Goal: Information Seeking & Learning: Learn about a topic

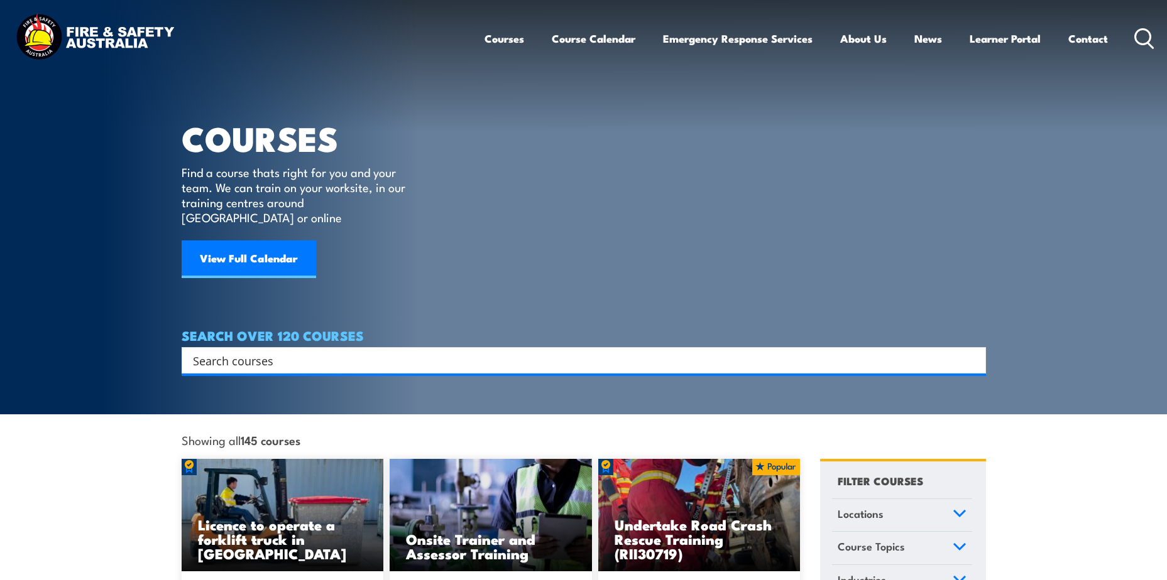
scroll to position [126, 0]
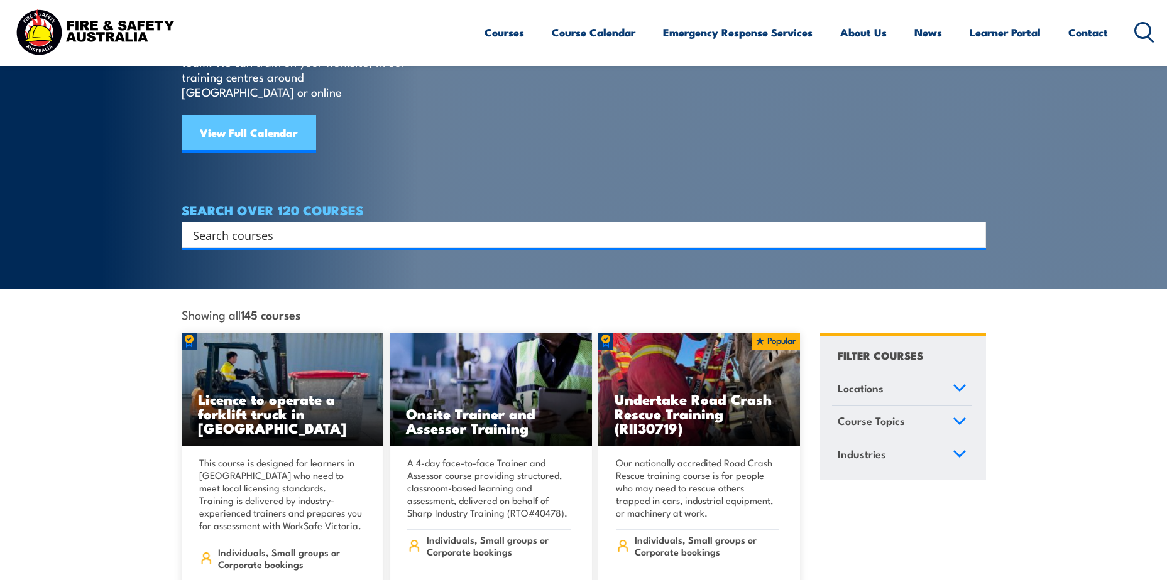
click at [276, 119] on link "View Full Calendar" at bounding box center [249, 134] width 134 height 38
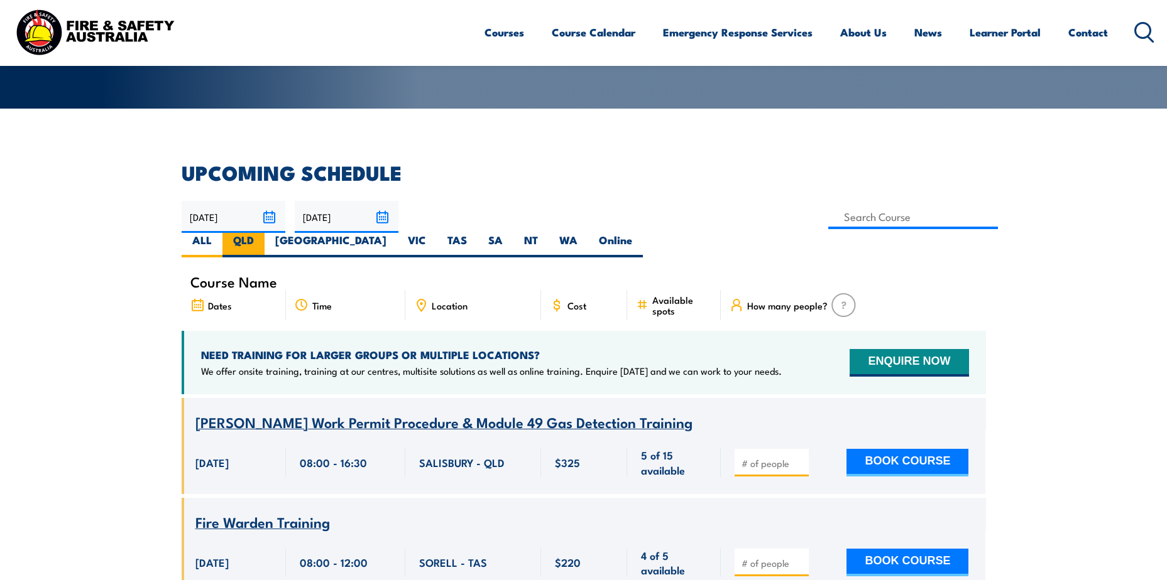
click at [264, 233] on label "QLD" at bounding box center [243, 245] width 42 height 25
click at [262, 233] on input "QLD" at bounding box center [258, 237] width 8 height 8
radio input "true"
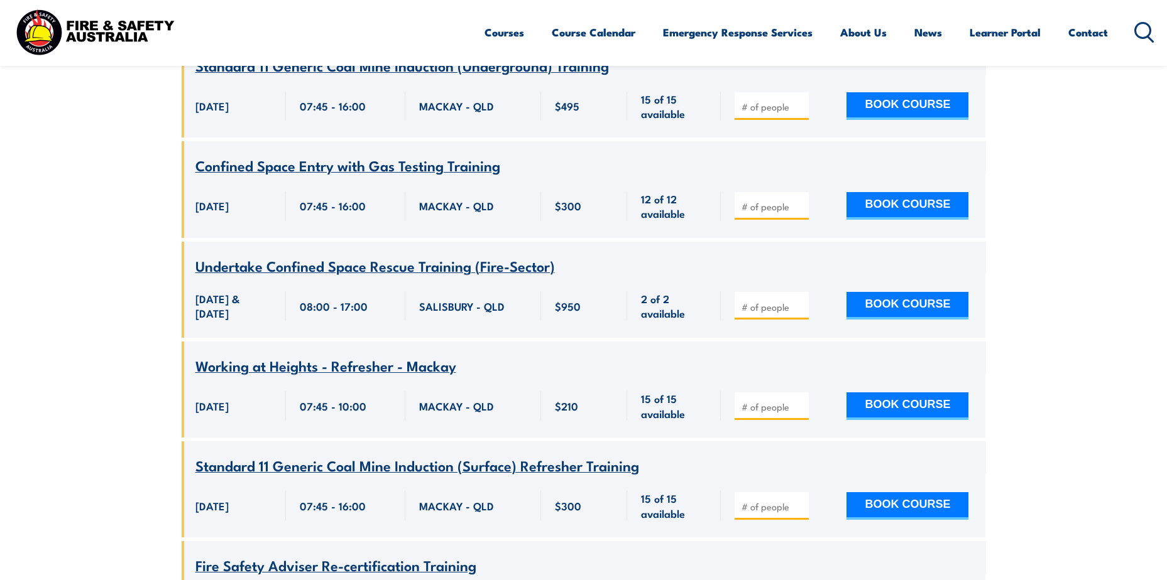
scroll to position [10969, 0]
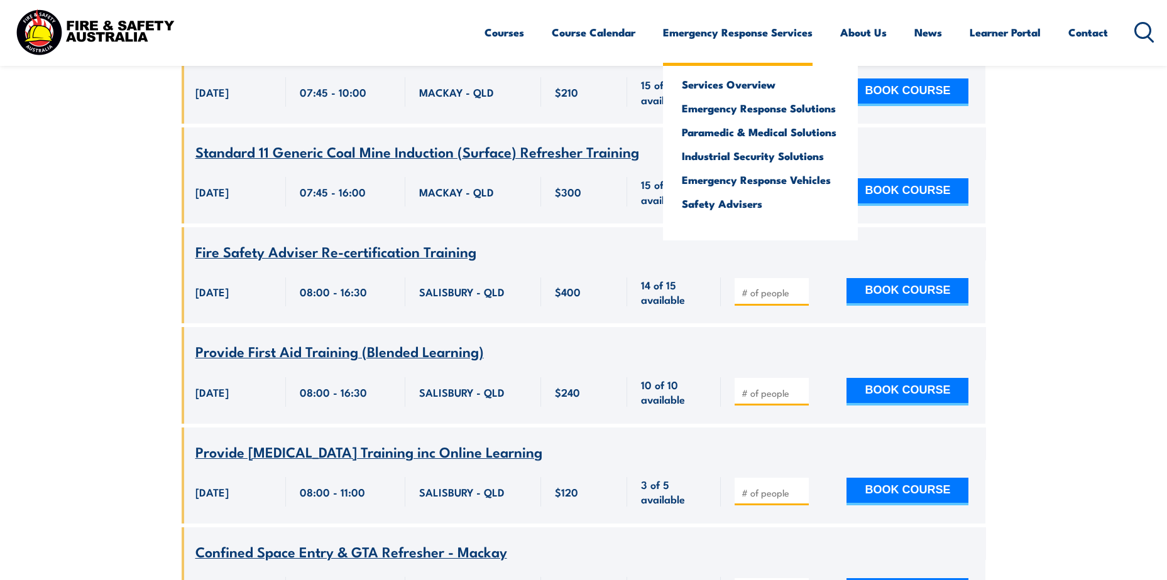
click at [690, 35] on link "Emergency Response Services" at bounding box center [738, 32] width 150 height 33
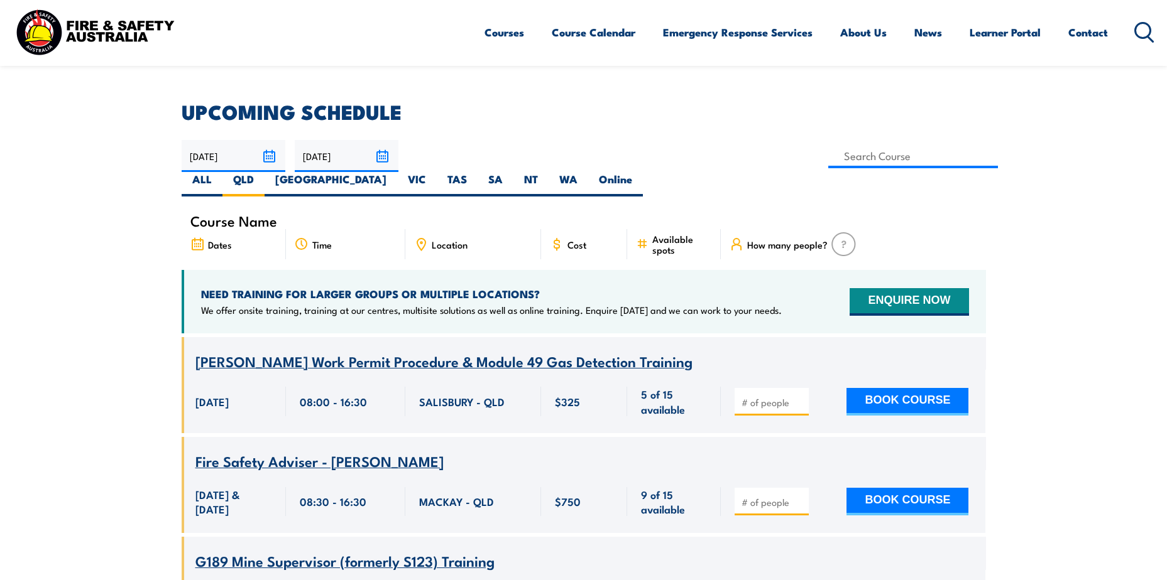
scroll to position [0, 0]
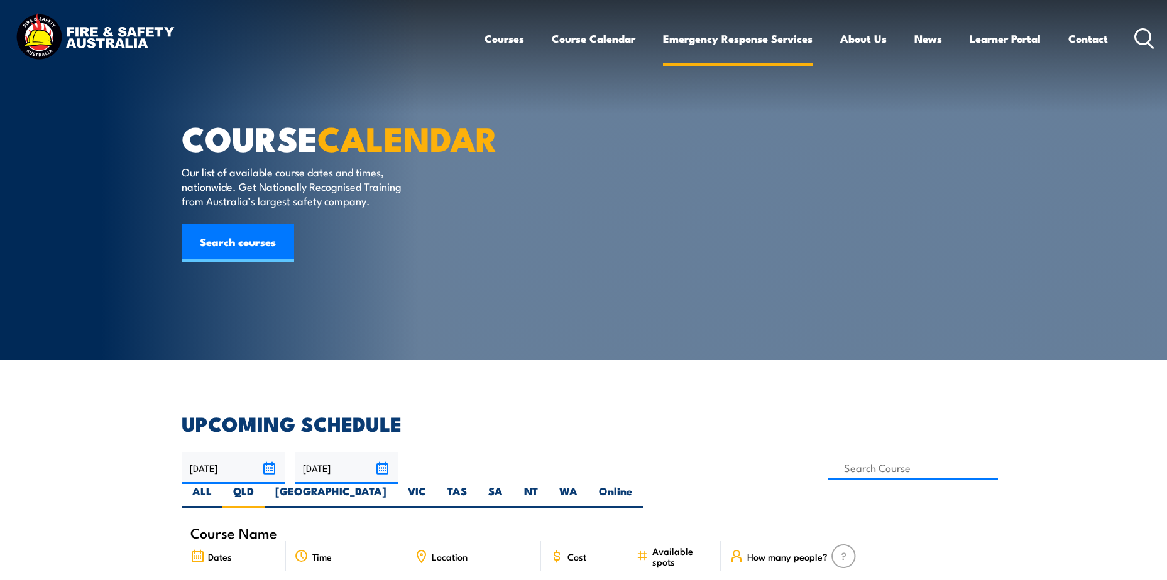
click at [739, 43] on link "Emergency Response Services" at bounding box center [738, 38] width 150 height 33
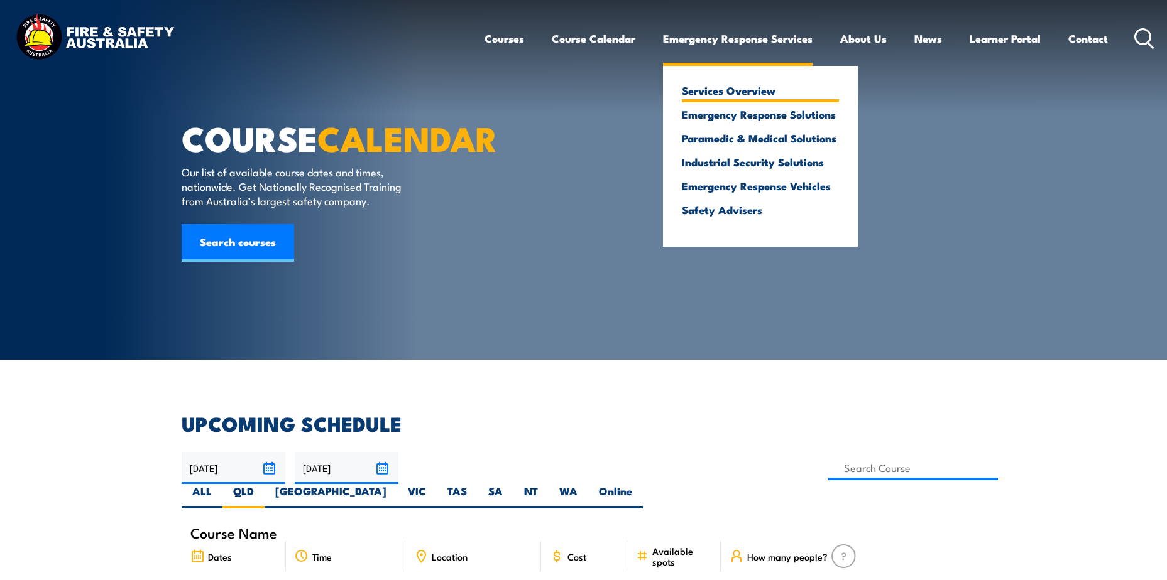
click at [738, 92] on link "Services Overview" at bounding box center [760, 90] width 157 height 11
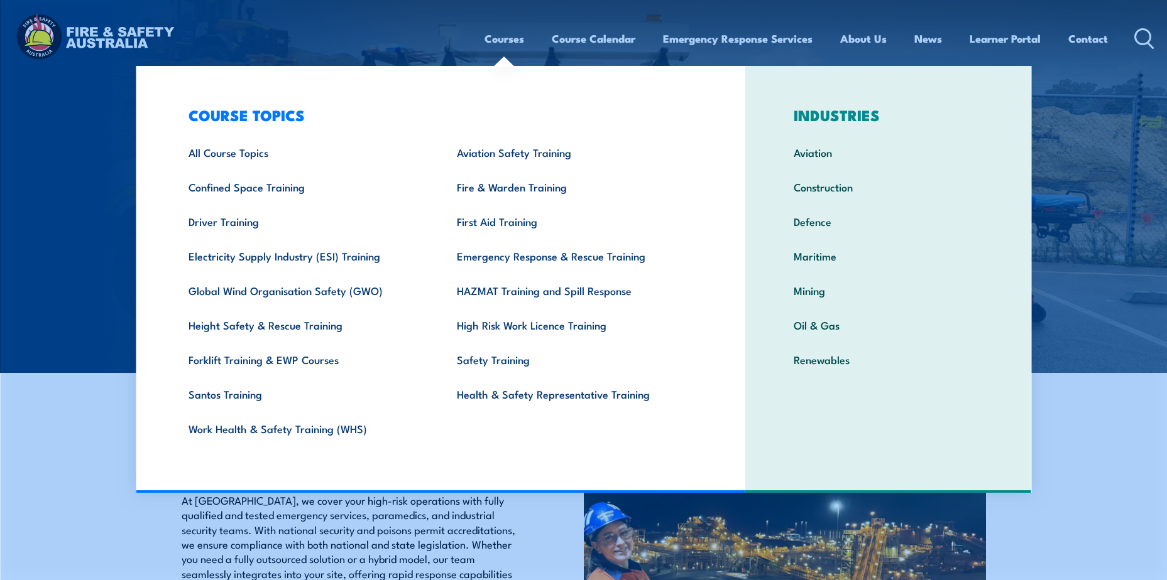
click at [509, 41] on link "Courses" at bounding box center [504, 38] width 40 height 33
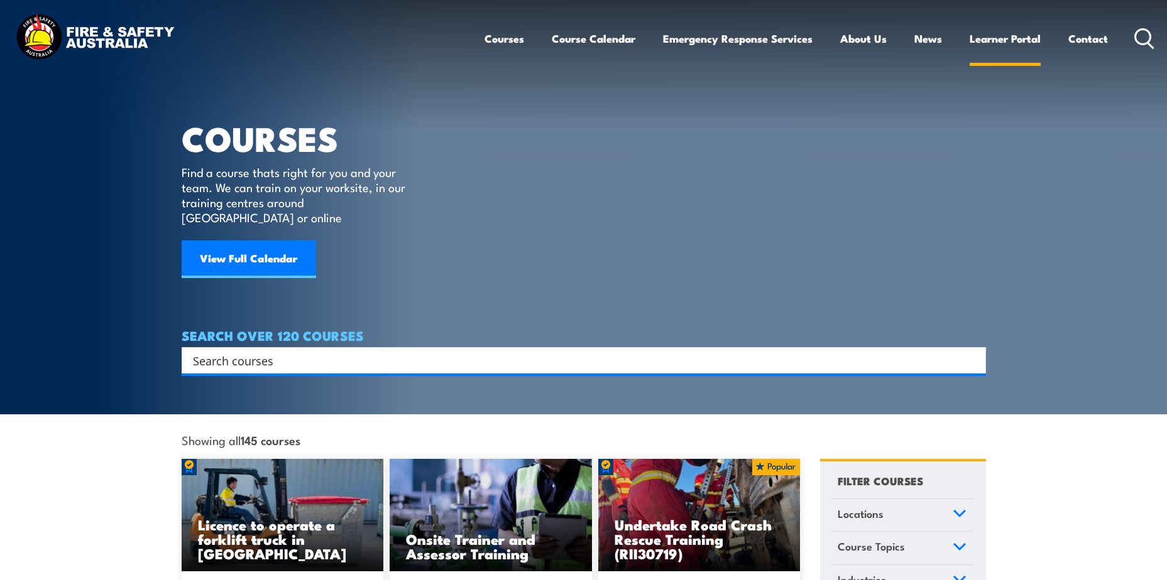
click at [1010, 43] on link "Learner Portal" at bounding box center [1004, 38] width 71 height 33
